Goal: Information Seeking & Learning: Learn about a topic

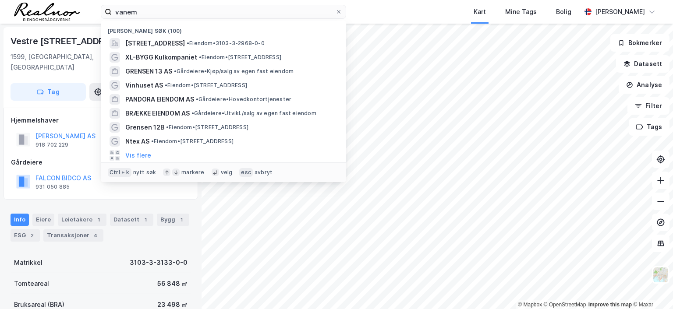
click at [161, 13] on input "vanem" at bounding box center [223, 11] width 223 height 13
drag, startPoint x: 148, startPoint y: 11, endPoint x: 97, endPoint y: 12, distance: 50.8
click at [97, 12] on div "vanem Nylige søk (100) [STREET_ADDRESS] • Eiendom • 3103-3-2968-0-0 XL-BYGG Kul…" at bounding box center [336, 12] width 673 height 24
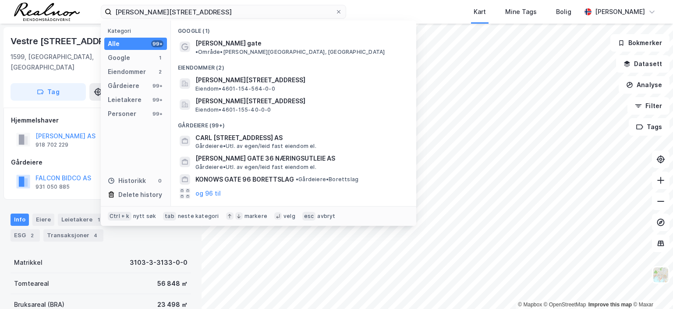
type input "[PERSON_NAME][STREET_ADDRESS]"
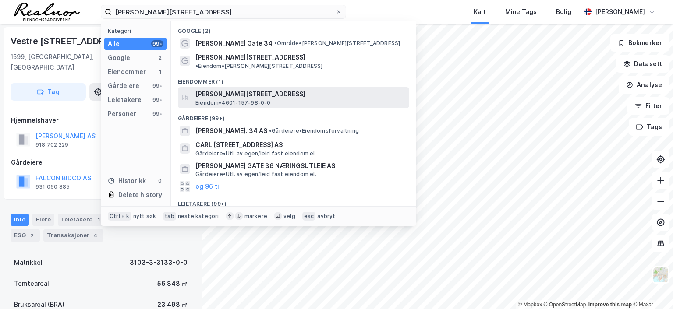
click at [267, 89] on span "[PERSON_NAME][STREET_ADDRESS]" at bounding box center [300, 94] width 210 height 11
